Goal: Task Accomplishment & Management: Use online tool/utility

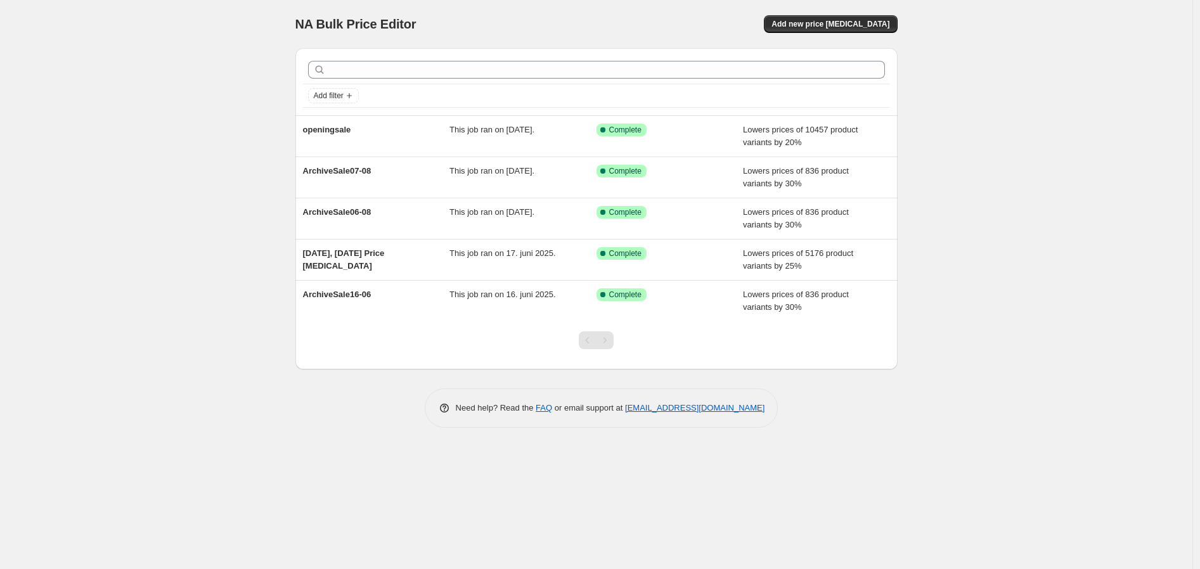
click at [143, 228] on div "NA Bulk Price Editor. This page is ready NA Bulk Price Editor Add new price [ME…" at bounding box center [596, 284] width 1193 height 569
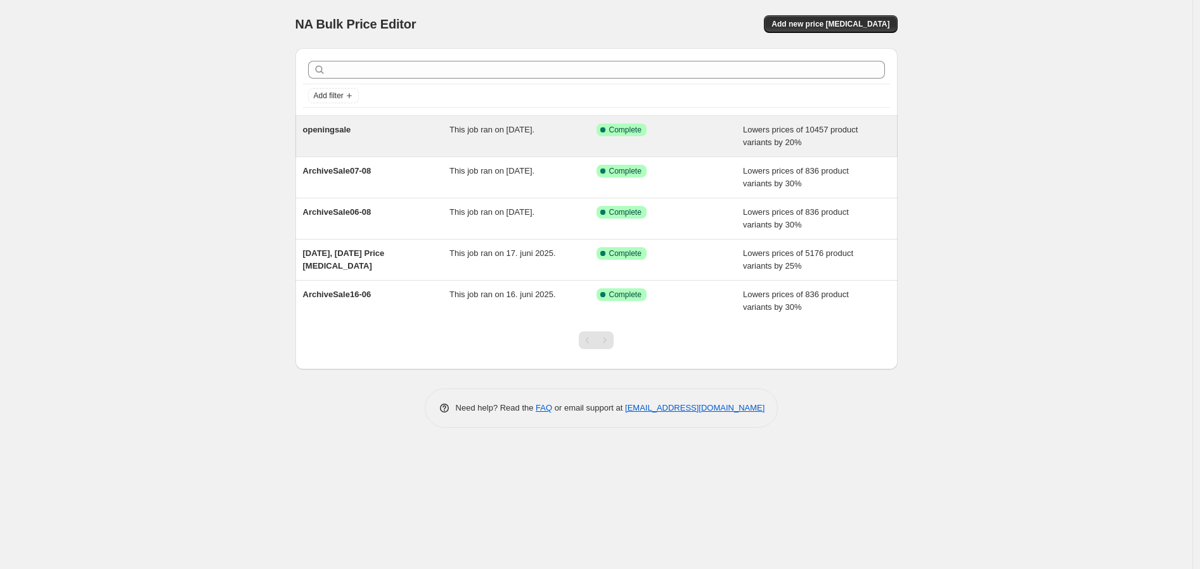
click at [376, 141] on div "openingsale" at bounding box center [376, 136] width 147 height 25
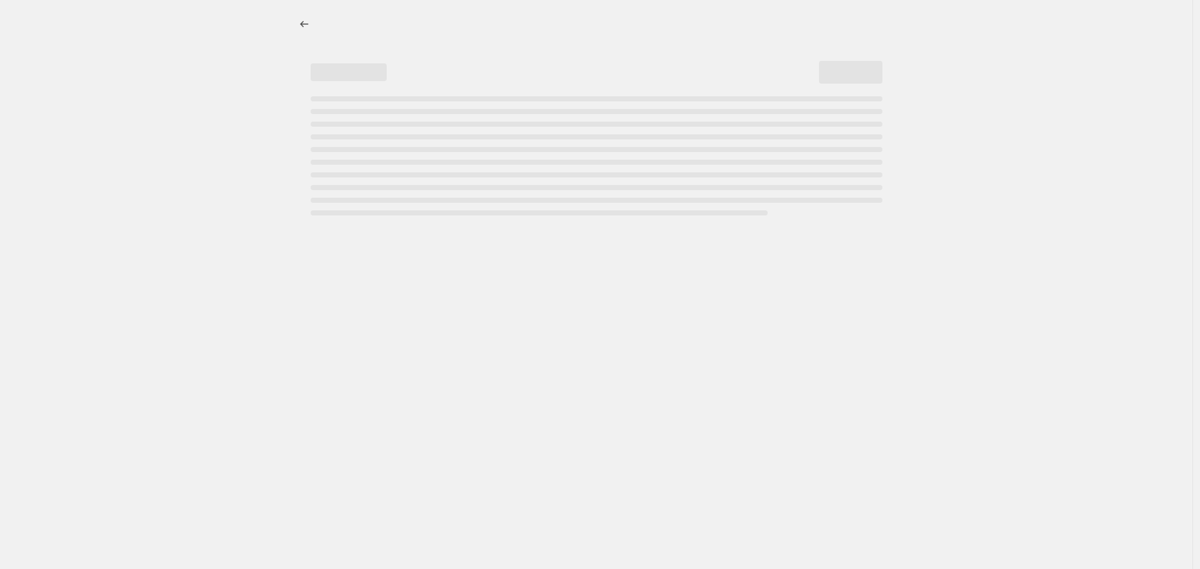
select select "percentage"
select select "collection"
select select "not_equal"
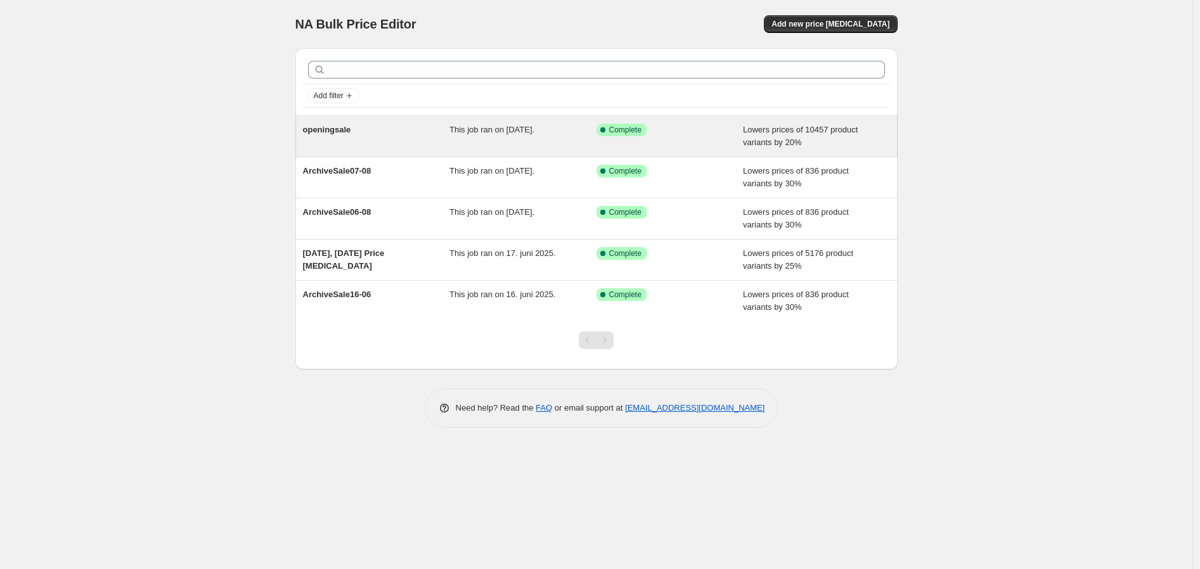
click at [376, 130] on div "openingsale" at bounding box center [376, 136] width 147 height 25
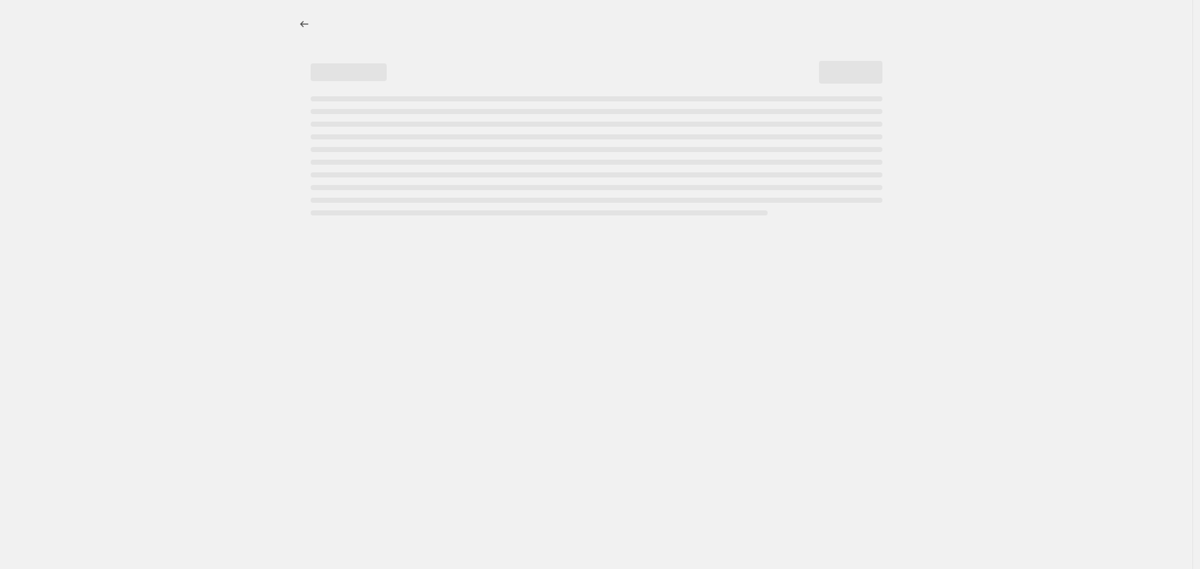
select select "percentage"
select select "collection"
select select "not_equal"
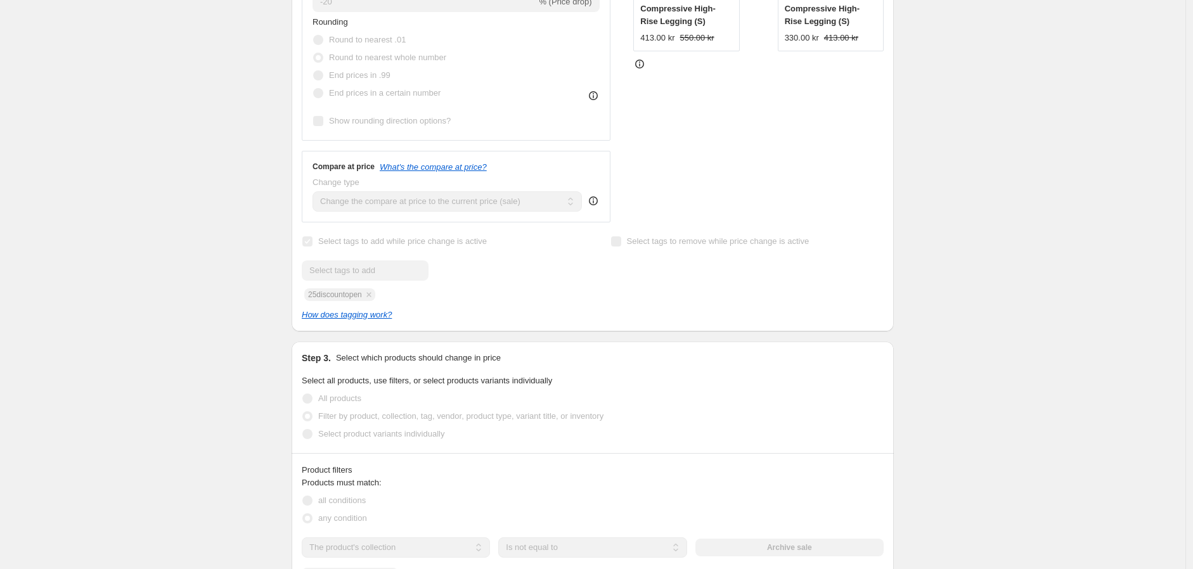
scroll to position [493, 0]
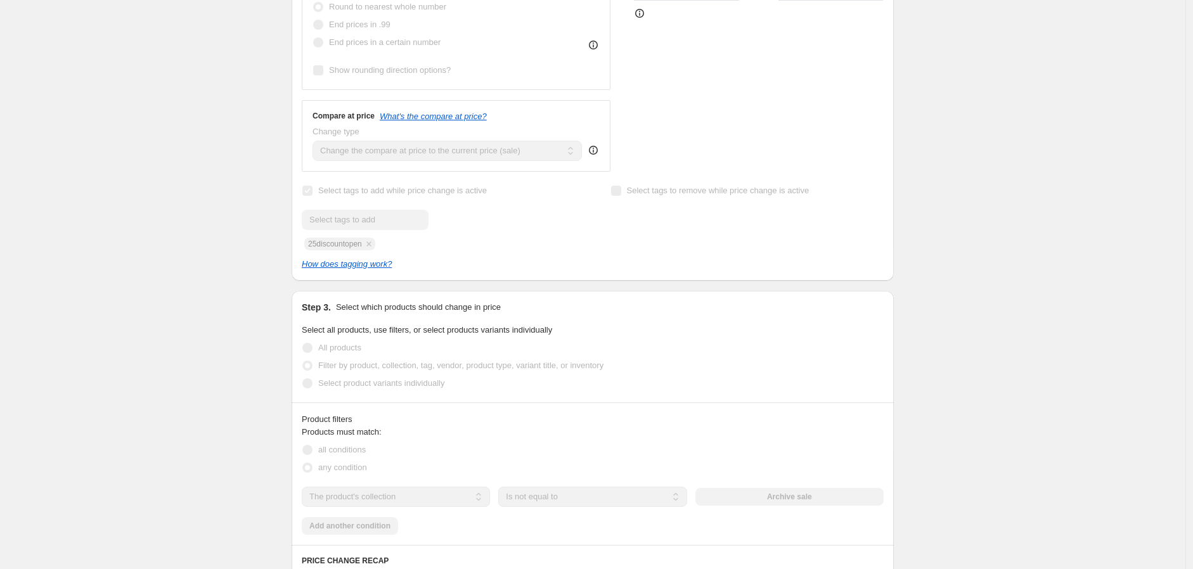
click at [338, 242] on div "Submit 25discountopen" at bounding box center [438, 230] width 273 height 41
copy span "25discountopen"
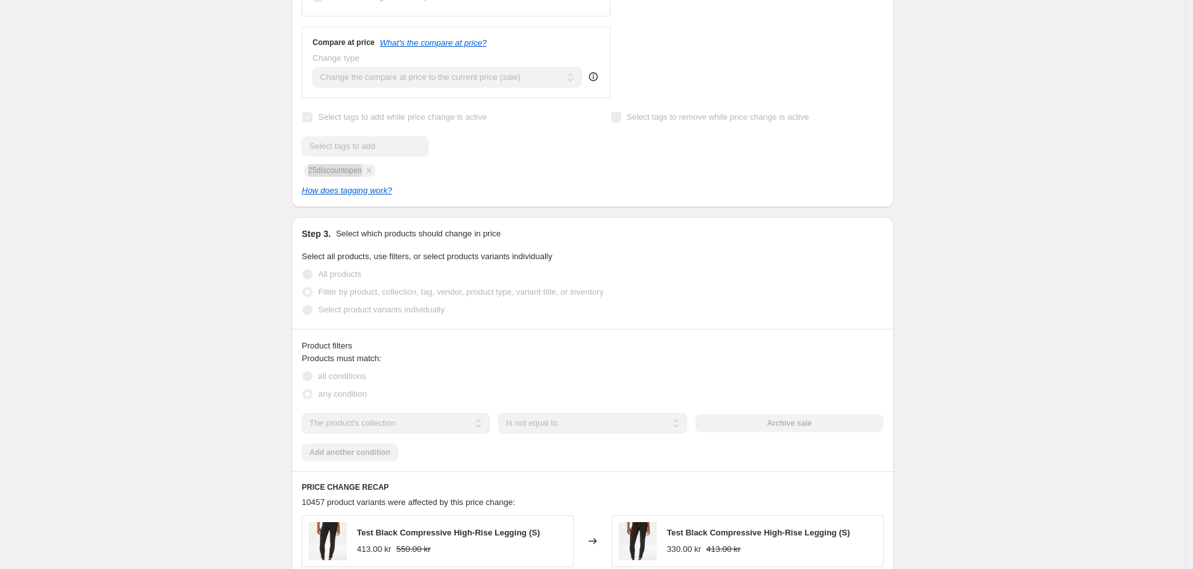
scroll to position [775, 0]
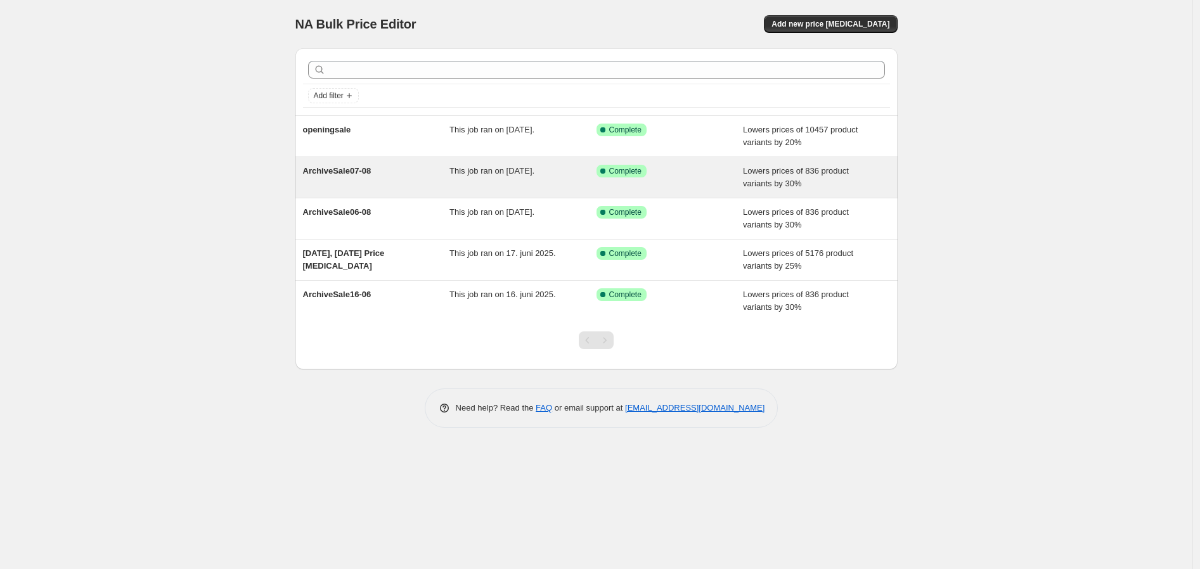
click at [370, 174] on div "ArchiveSale07-08" at bounding box center [376, 177] width 147 height 25
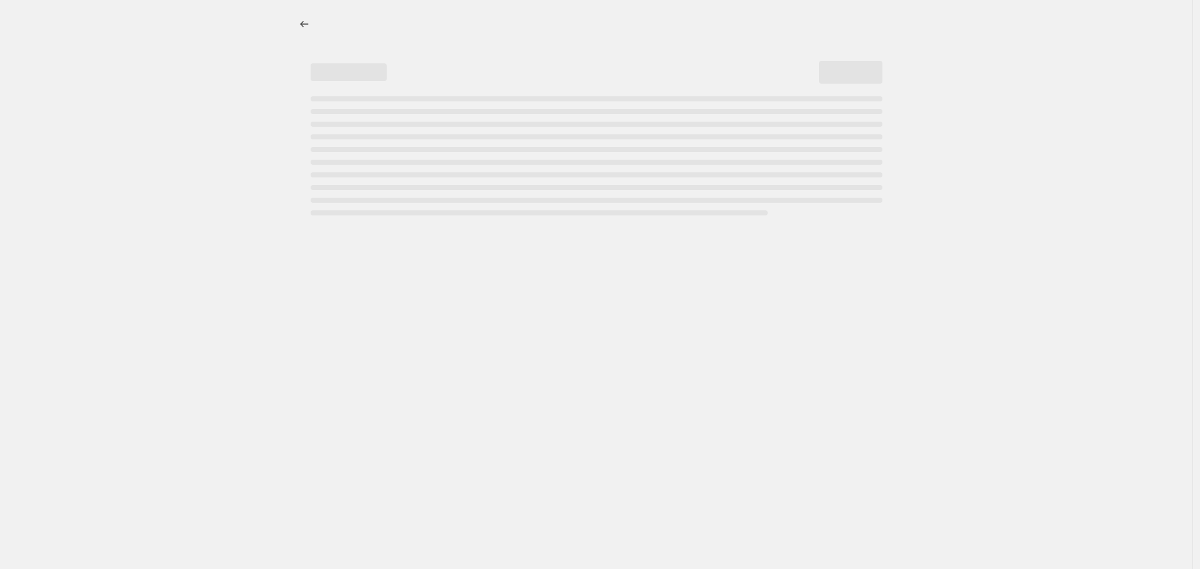
select select "percentage"
select select "collection"
